Goal: Find specific page/section: Locate a particular part of the current website

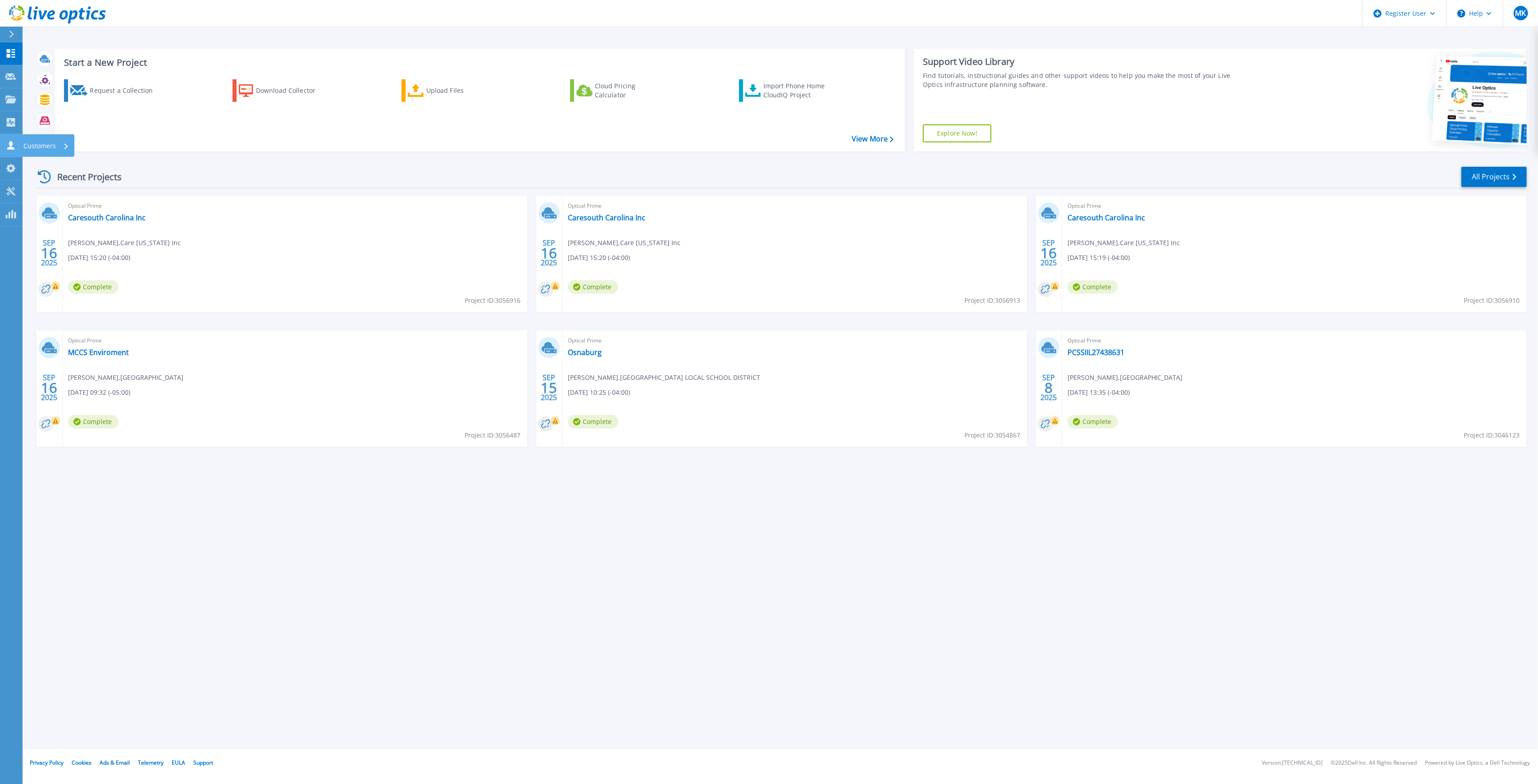
click at [15, 153] on link "Customers Customers" at bounding box center [11, 146] width 22 height 23
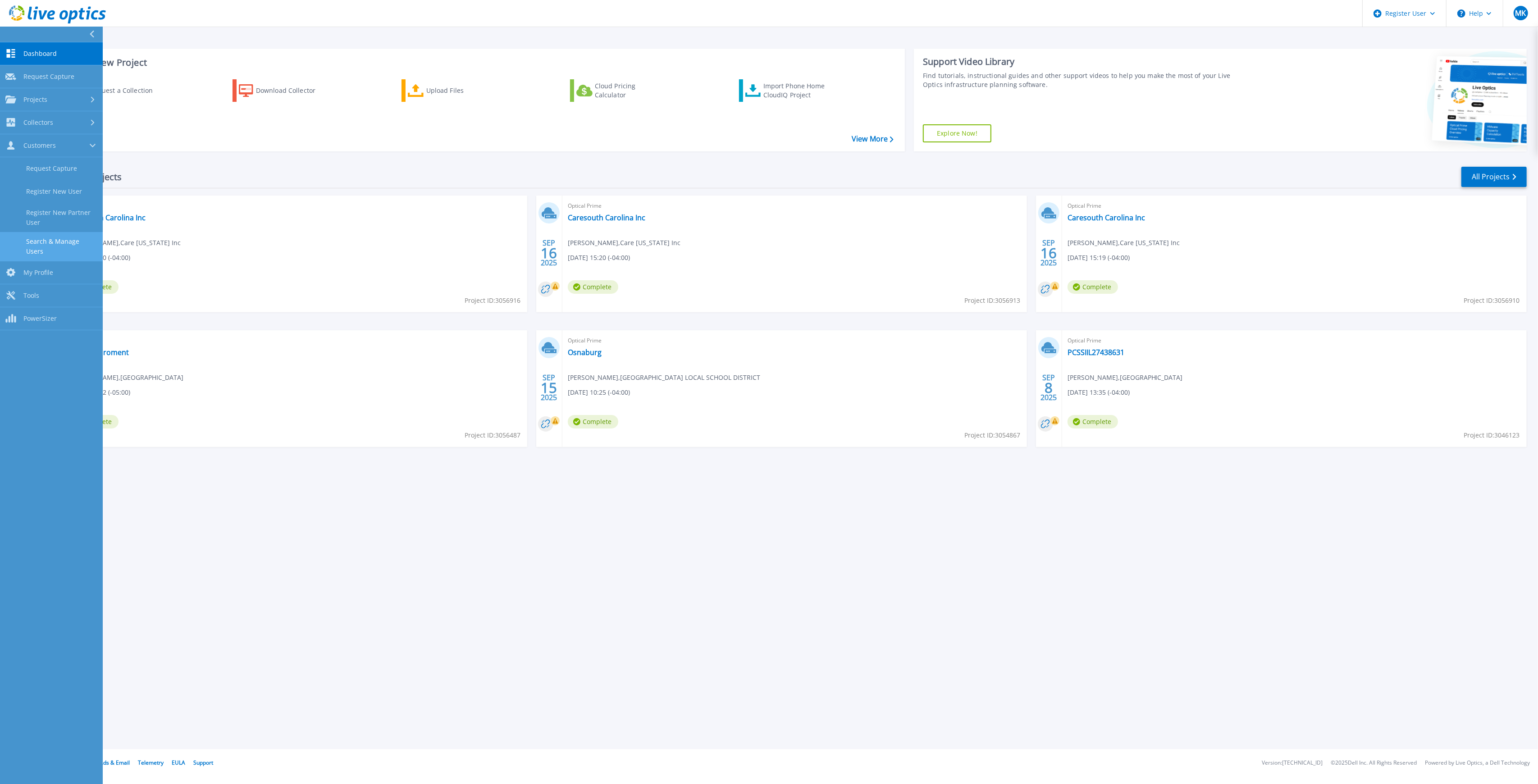
click at [53, 240] on link "Search & Manage Users" at bounding box center [51, 247] width 102 height 29
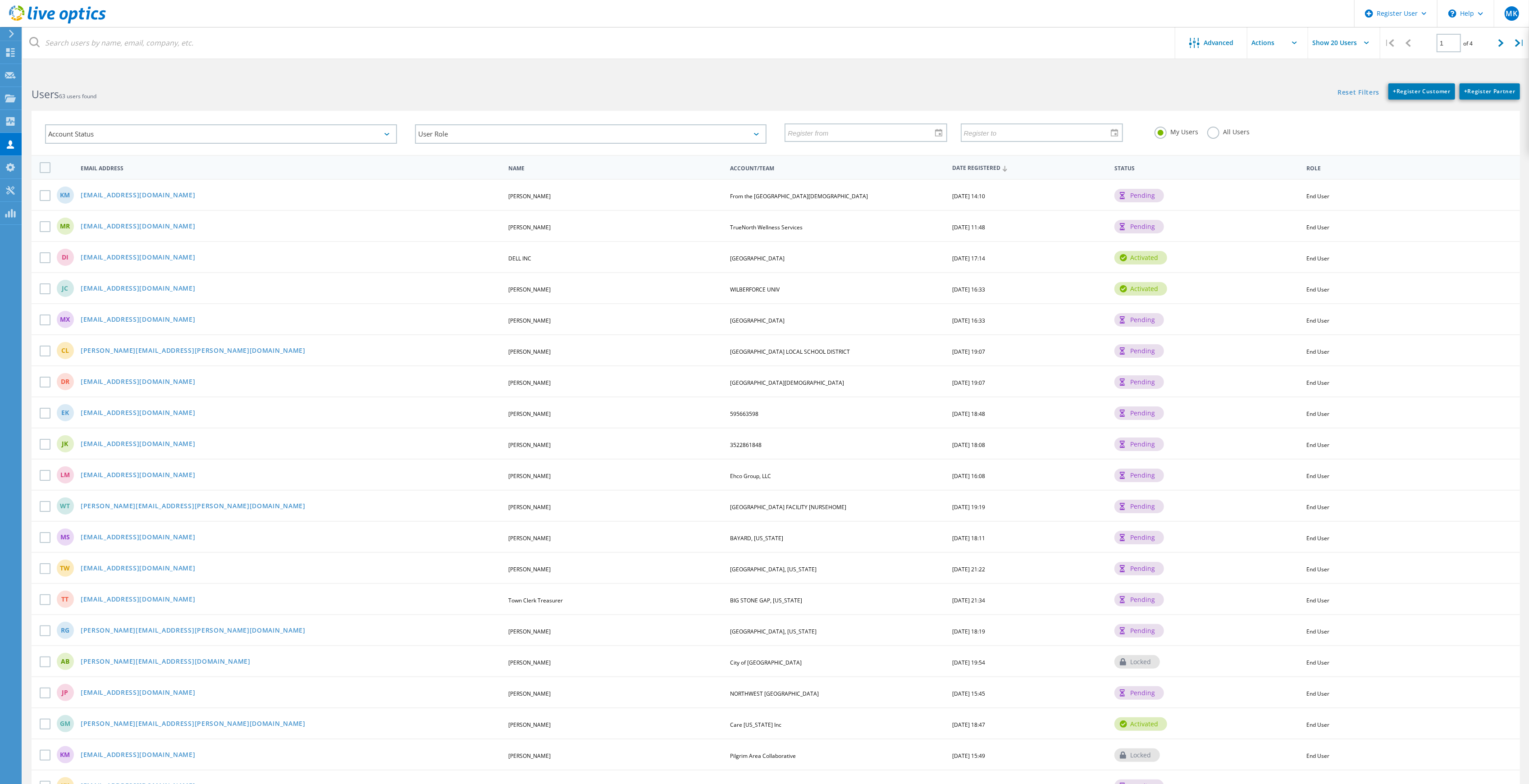
click at [1210, 134] on label "All Users" at bounding box center [1228, 131] width 42 height 8
click at [0, 0] on input "All Users" at bounding box center [0, 0] width 0 height 0
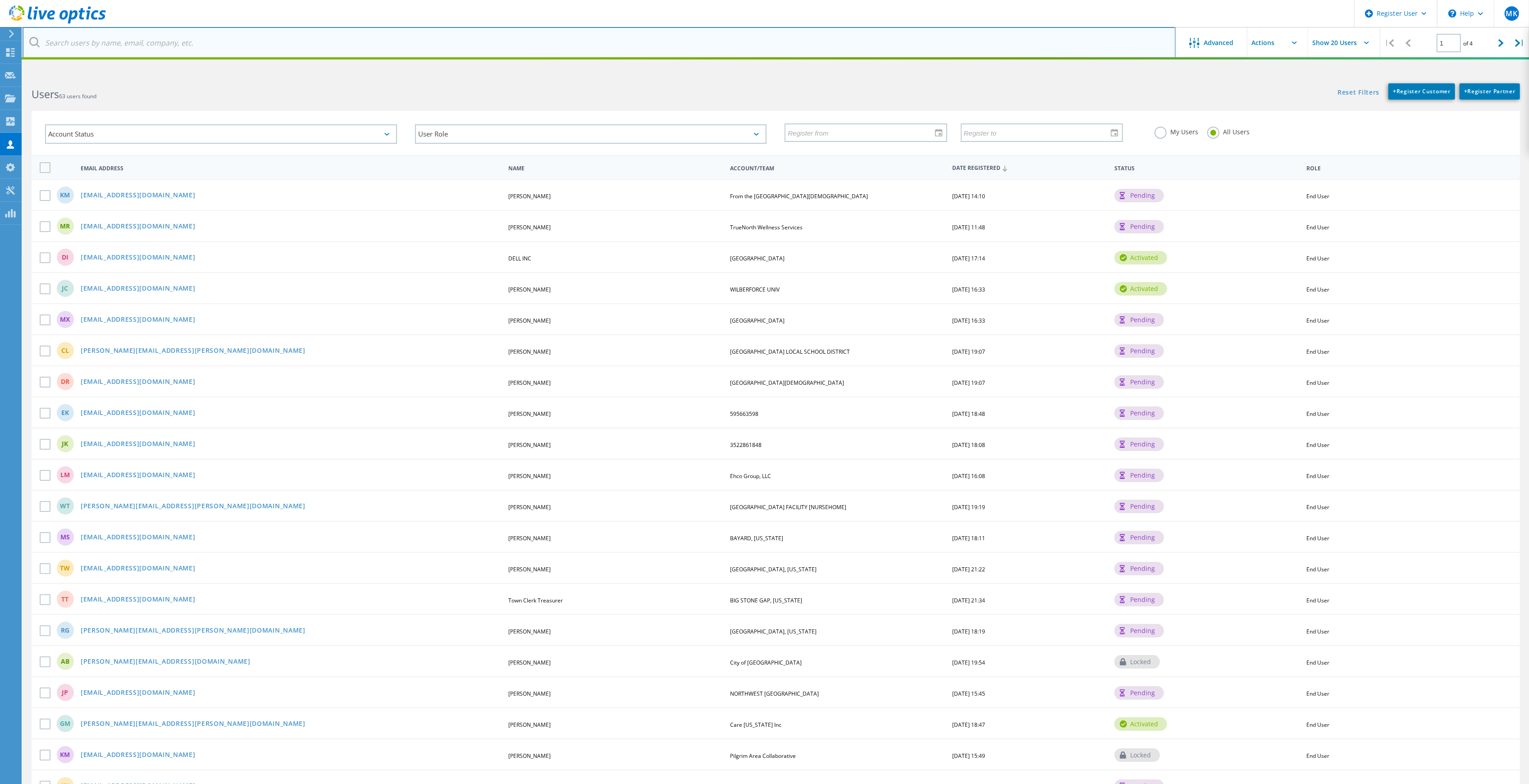
click at [217, 47] on input "text" at bounding box center [599, 42] width 1153 height 32
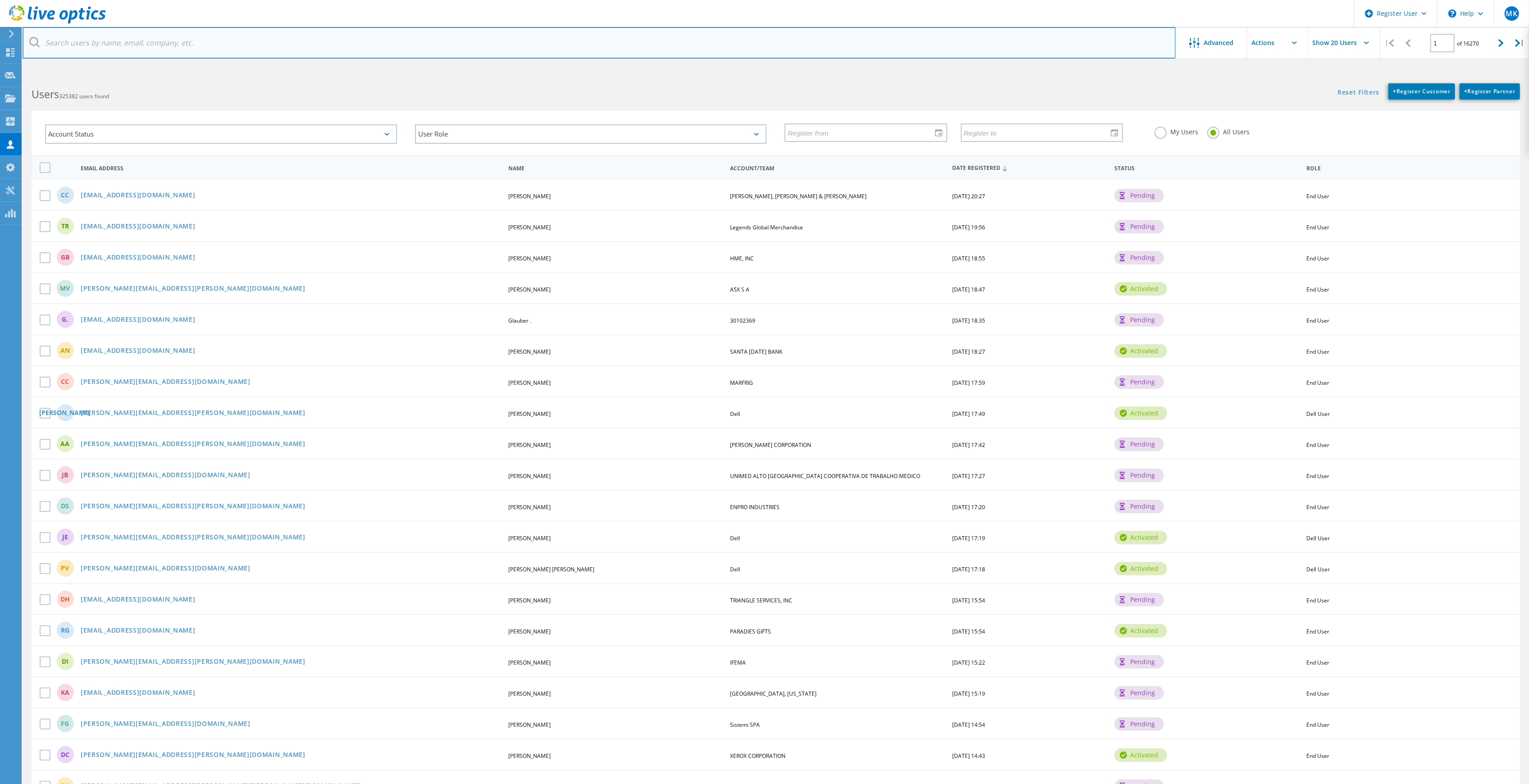
paste input "rick.davies@convergetp.com"
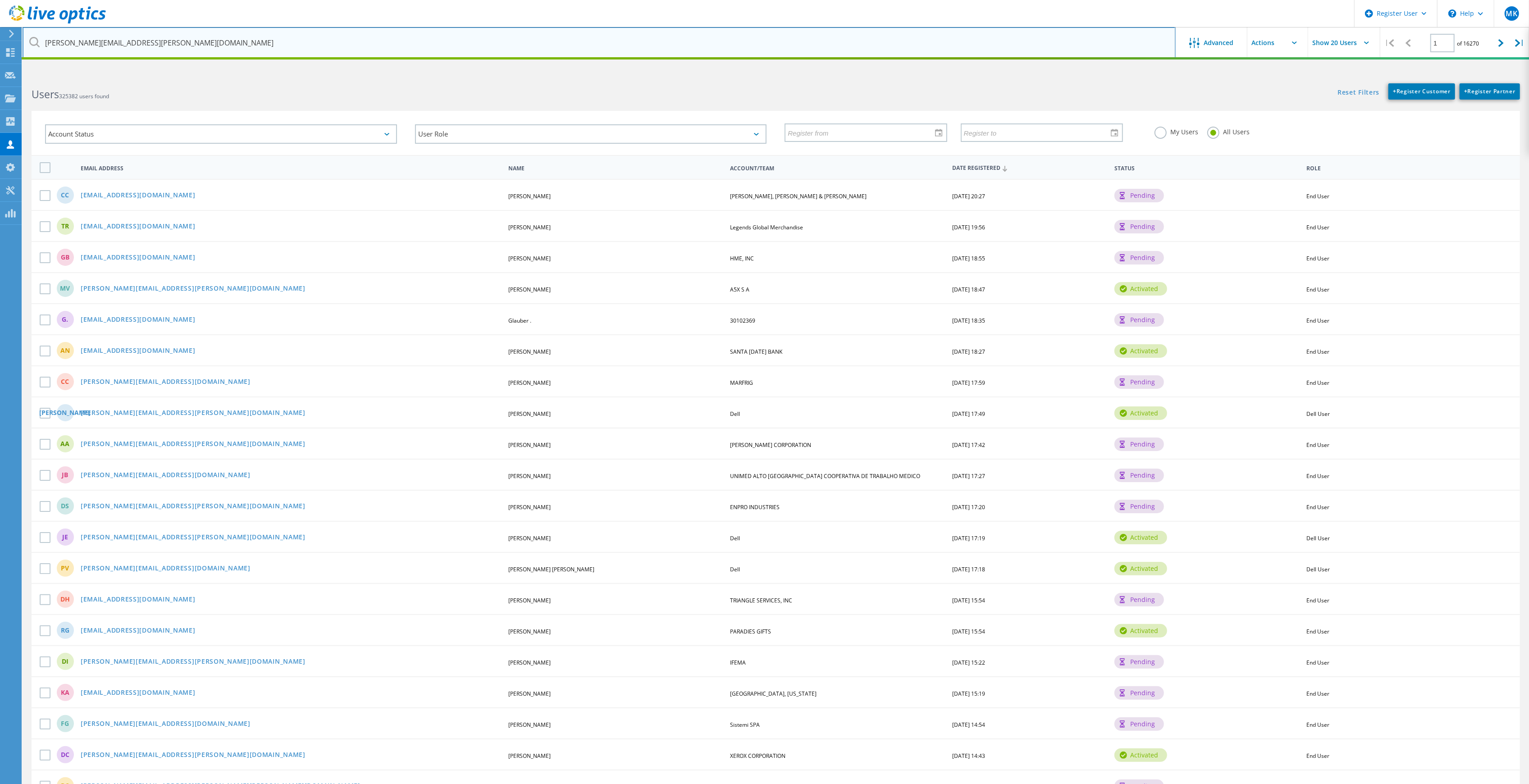
type input "rick.davies@convergetp.com"
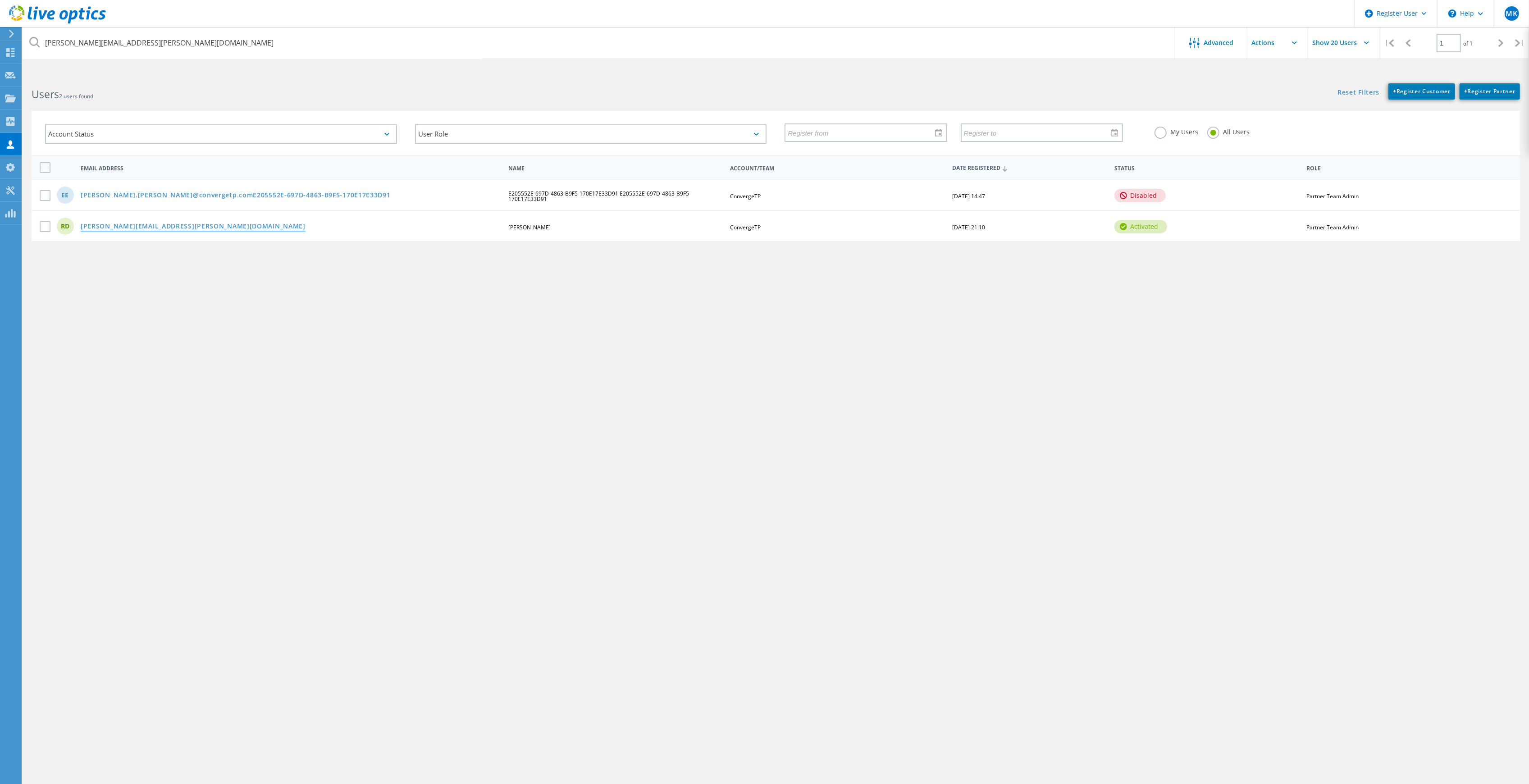
click at [161, 225] on link "Rick.Davies@convergetp.com" at bounding box center [193, 227] width 225 height 7
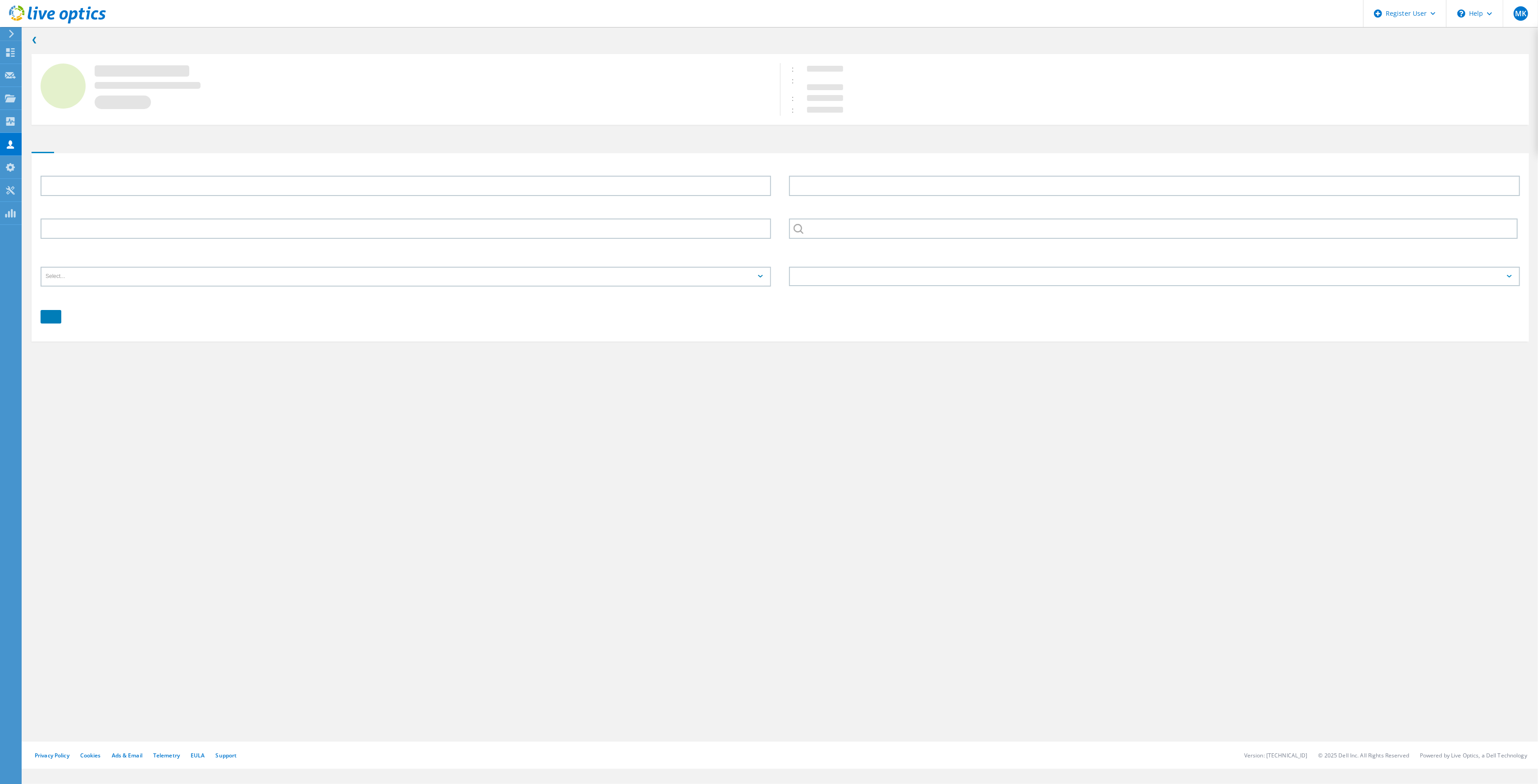
type input "Rick"
type input "Davies"
type input "ConvergeTP"
type input "English"
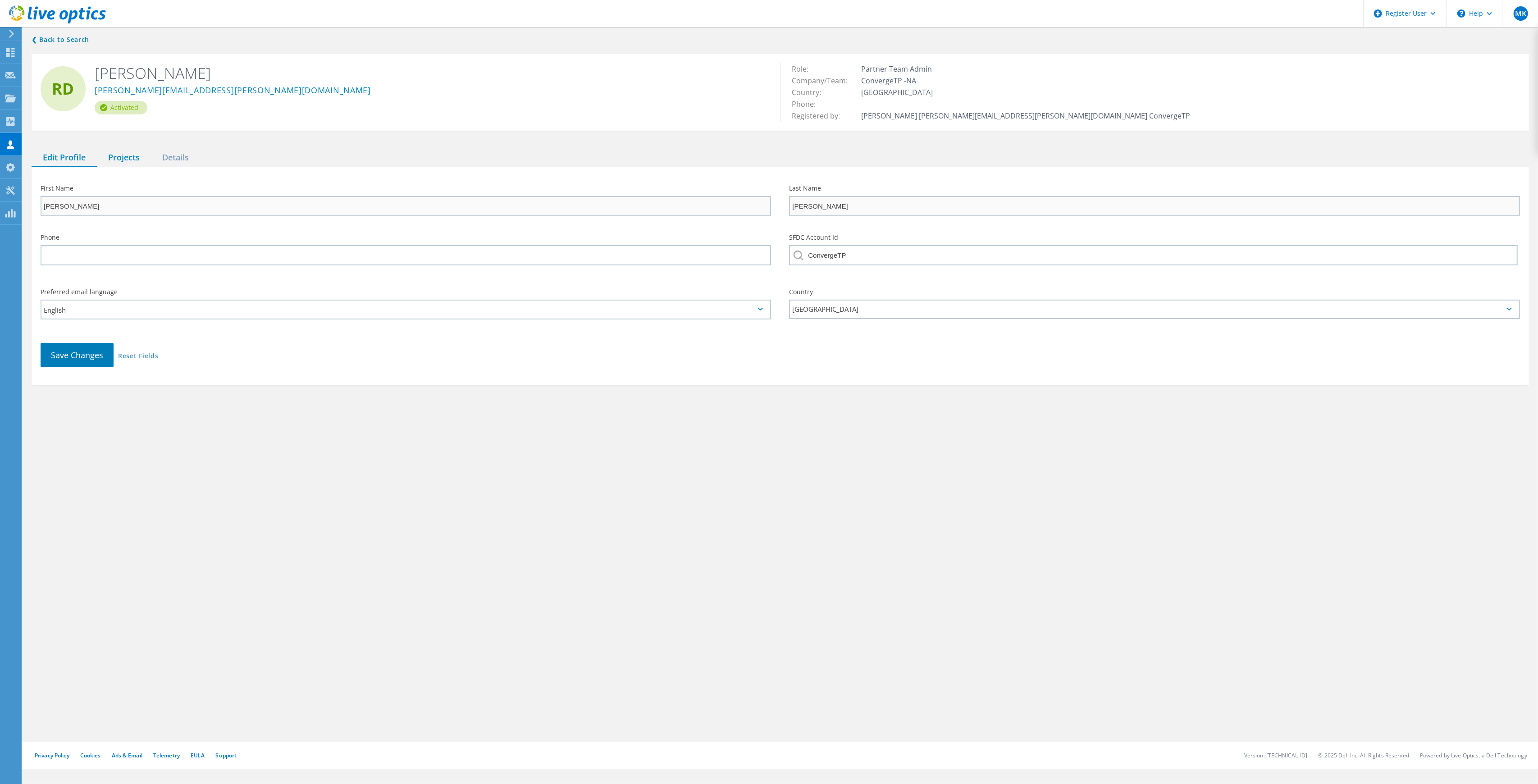
click at [128, 158] on div "Projects" at bounding box center [123, 157] width 54 height 18
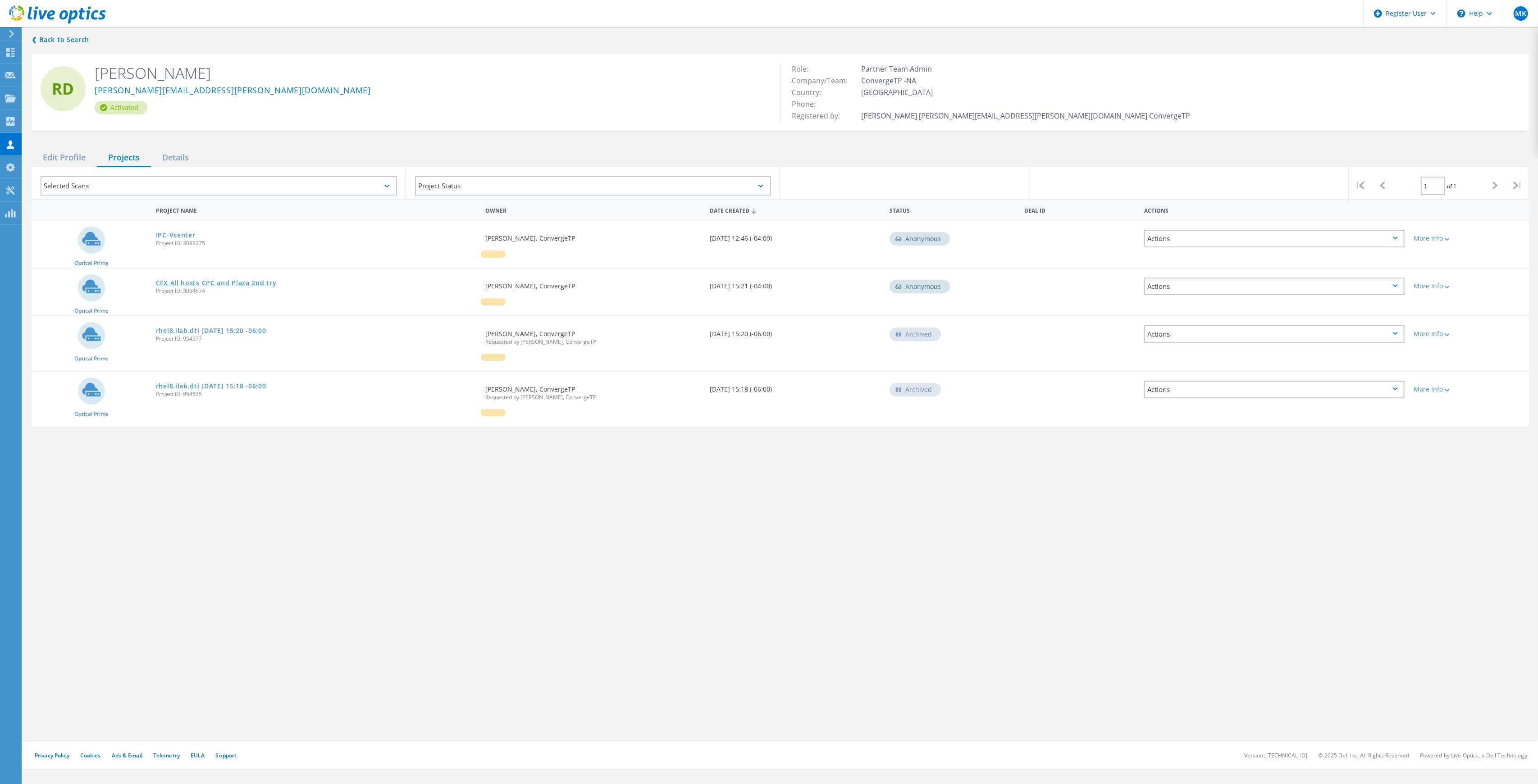
click at [206, 282] on link "CFX All hosts CPC and Plaza 2nd try" at bounding box center [216, 283] width 121 height 7
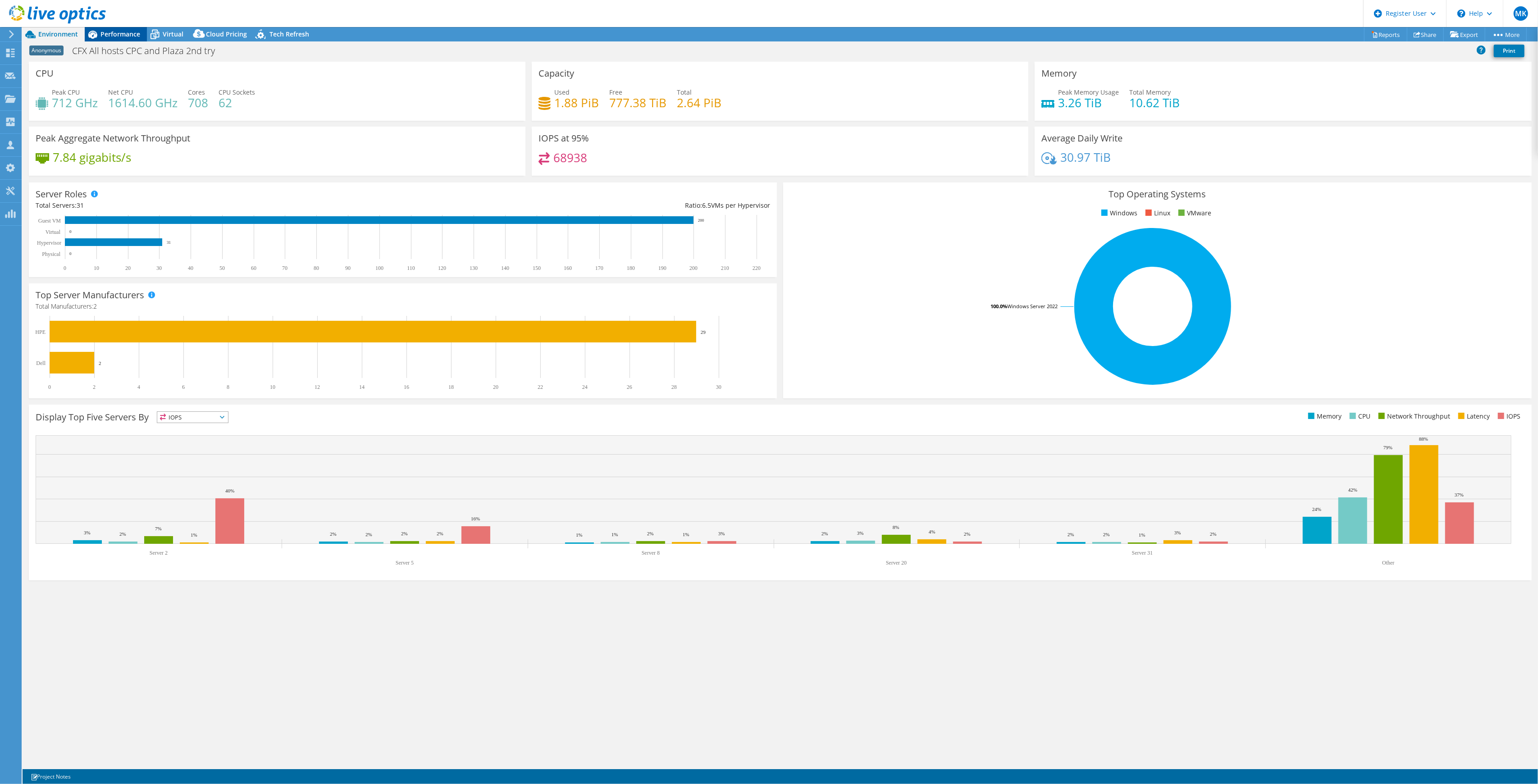
select select "USD"
